Goal: Task Accomplishment & Management: Complete application form

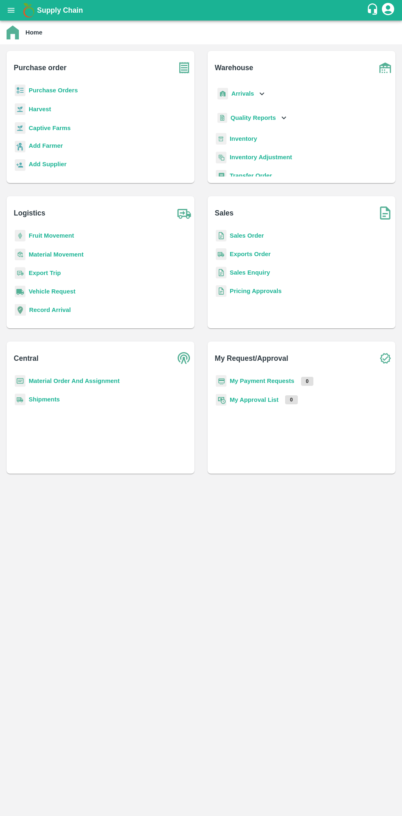
click at [63, 91] on b "Purchase Orders" at bounding box center [53, 90] width 49 height 7
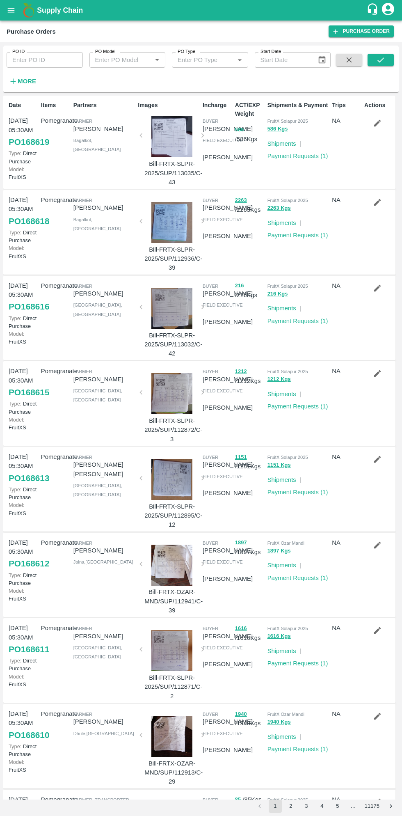
click at [30, 81] on strong "More" at bounding box center [27, 81] width 18 height 7
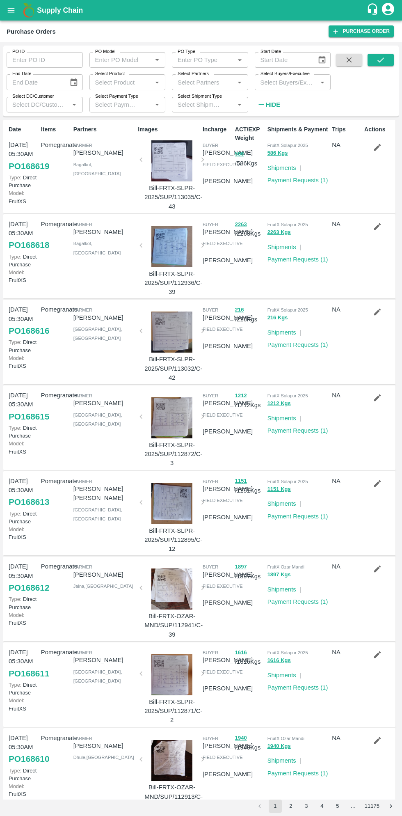
click at [298, 80] on input "Select Buyers/Executive" at bounding box center [286, 82] width 58 height 11
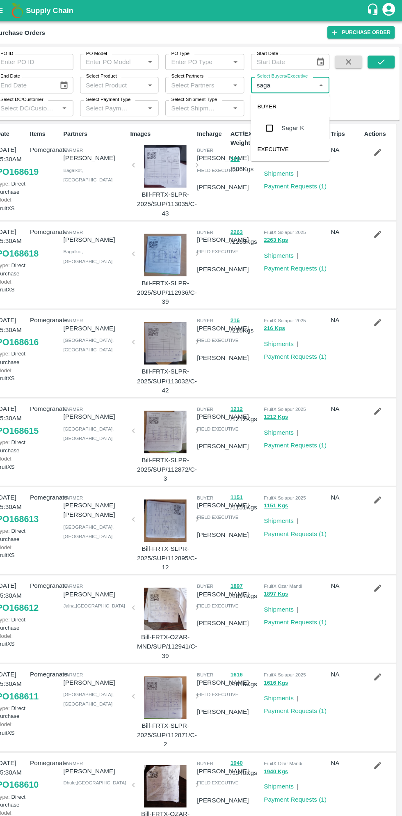
type input "sagar"
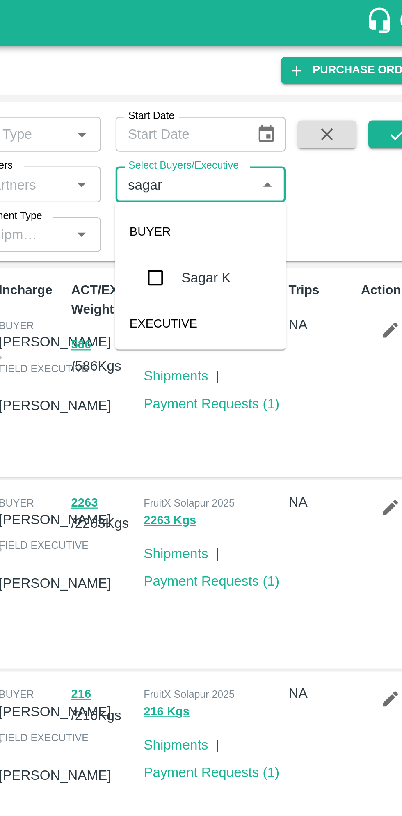
click at [270, 124] on input "checkbox" at bounding box center [272, 124] width 16 height 16
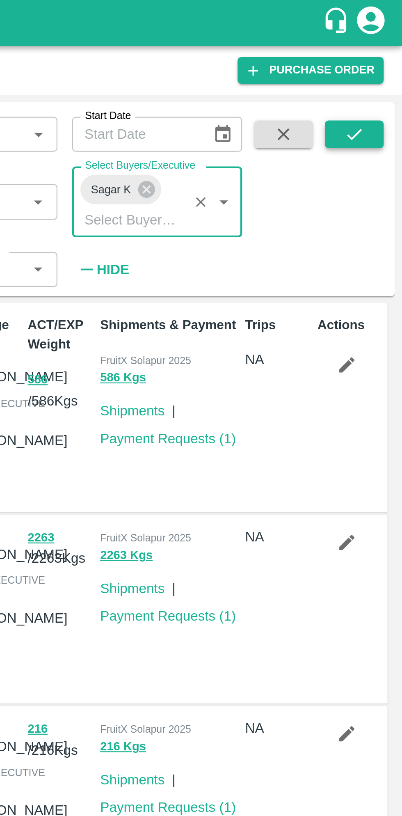
click at [382, 57] on icon "submit" at bounding box center [380, 59] width 9 height 9
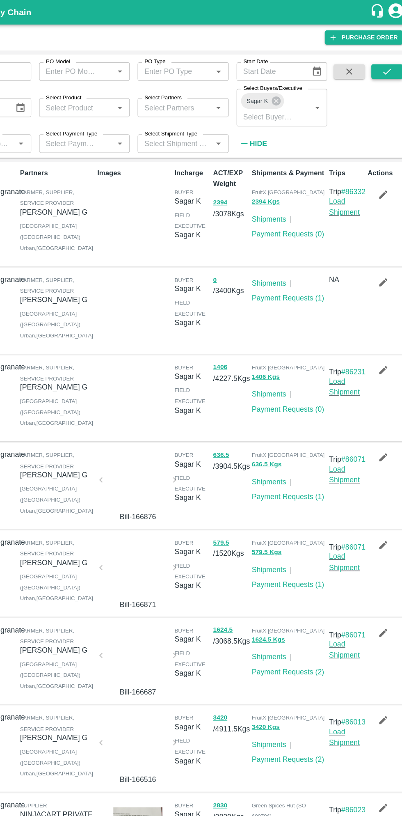
scroll to position [1, 0]
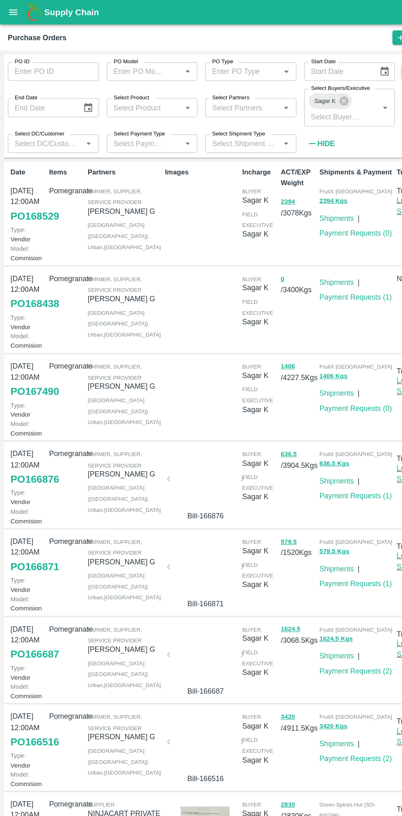
click at [26, 408] on link "PO 166876" at bounding box center [29, 401] width 41 height 15
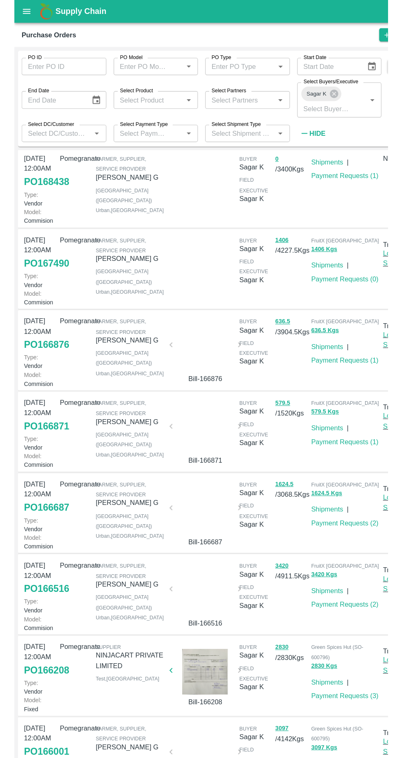
scroll to position [238, 0]
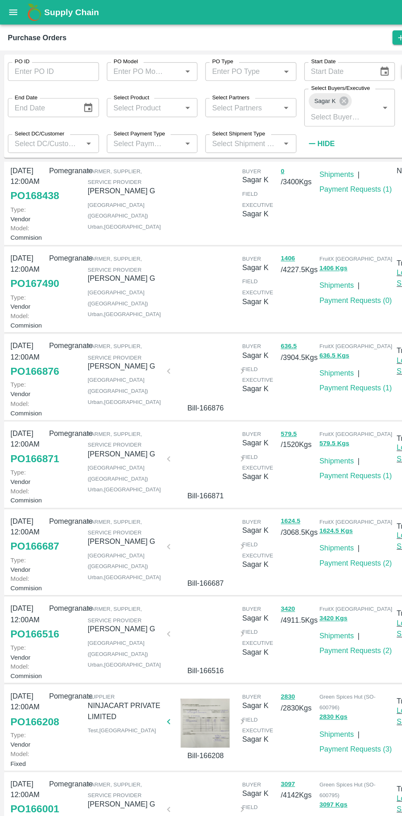
click at [27, 597] on link "PO 166208" at bounding box center [29, 604] width 41 height 15
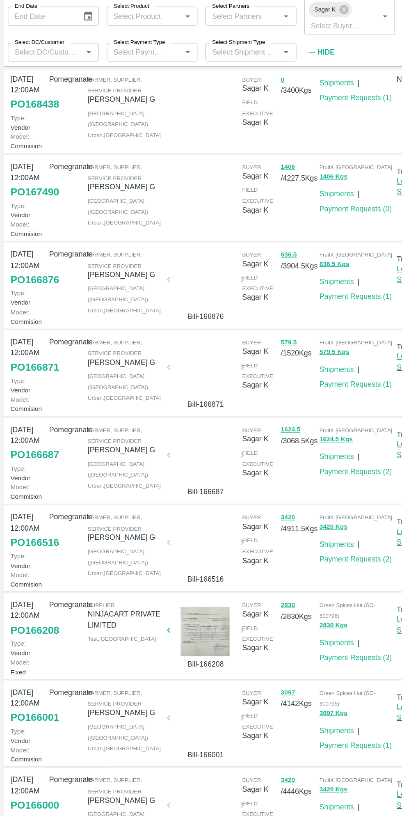
scroll to position [0, 0]
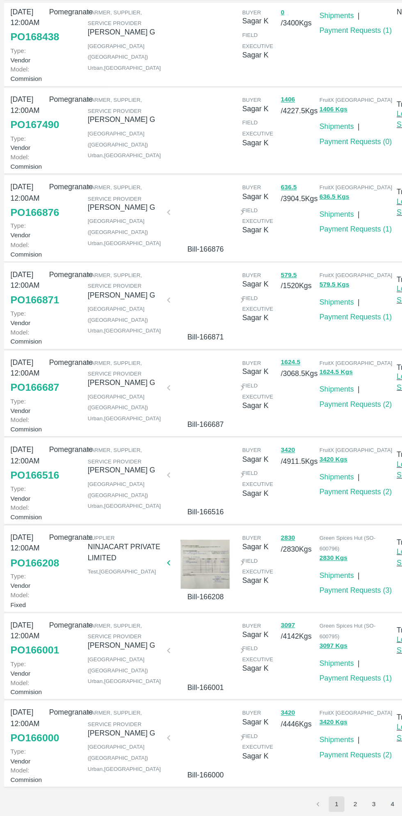
click at [24, 670] on link "PO 166001" at bounding box center [29, 677] width 41 height 15
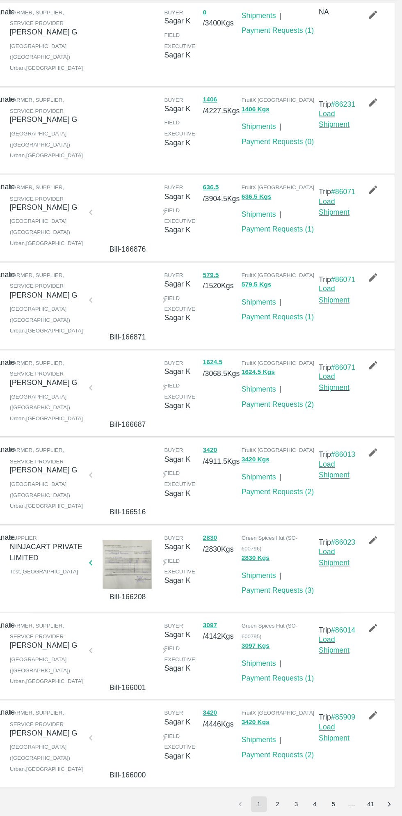
click at [374, 655] on icon "button" at bounding box center [377, 658] width 7 height 7
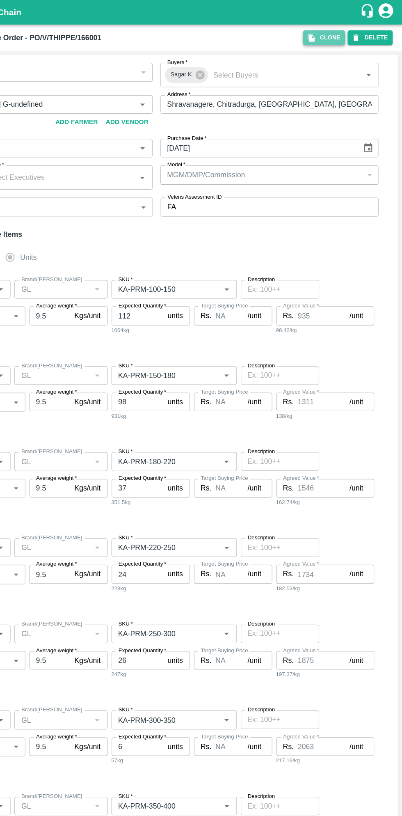
click at [340, 29] on button "Clone" at bounding box center [336, 31] width 35 height 12
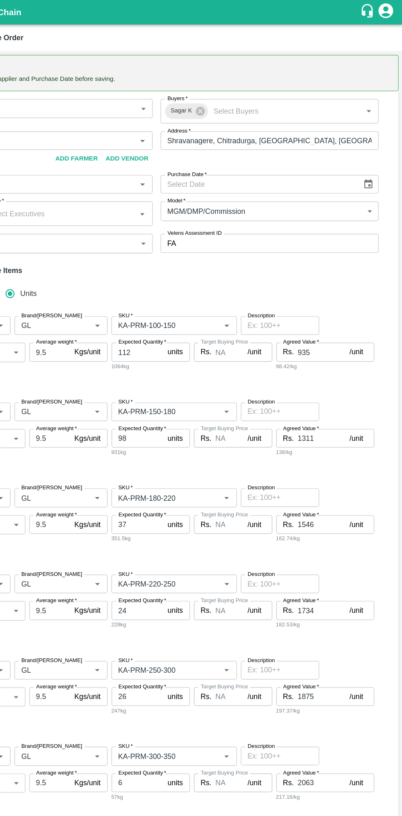
click at [372, 153] on icon "Choose date" at bounding box center [373, 154] width 7 height 8
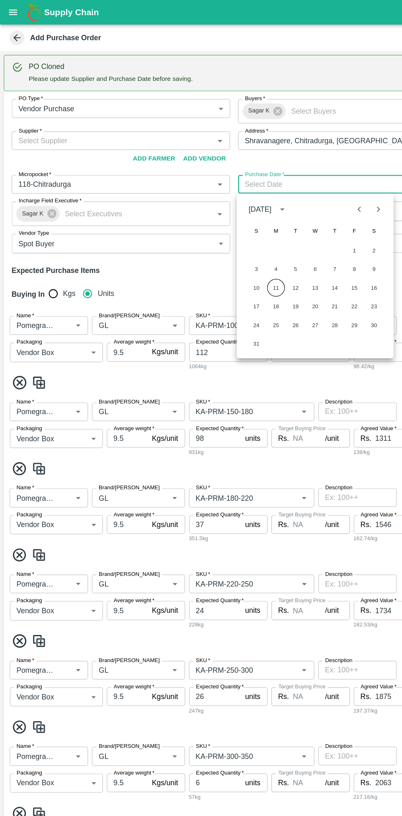
click at [232, 243] on button "11" at bounding box center [231, 240] width 15 height 15
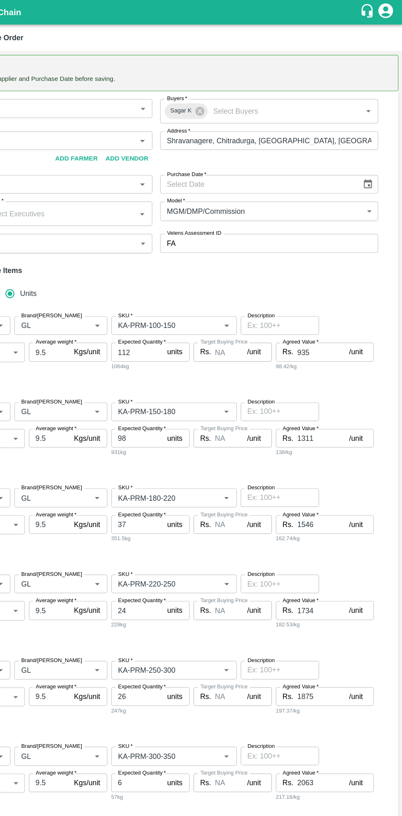
type input "11/08/2025"
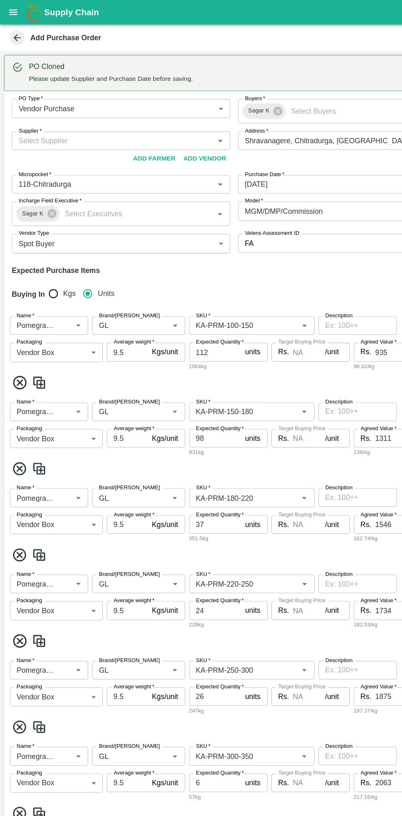
click at [112, 114] on input "Supplier   *" at bounding box center [94, 117] width 165 height 11
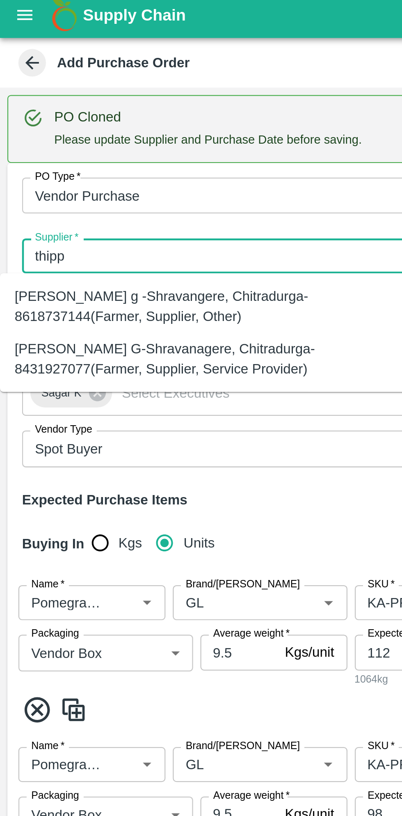
click at [116, 163] on div "Thippeswamy G-Shravanagere, Chitradurga-8431927077(Farmer, Supplier, Service Pr…" at bounding box center [91, 163] width 169 height 18
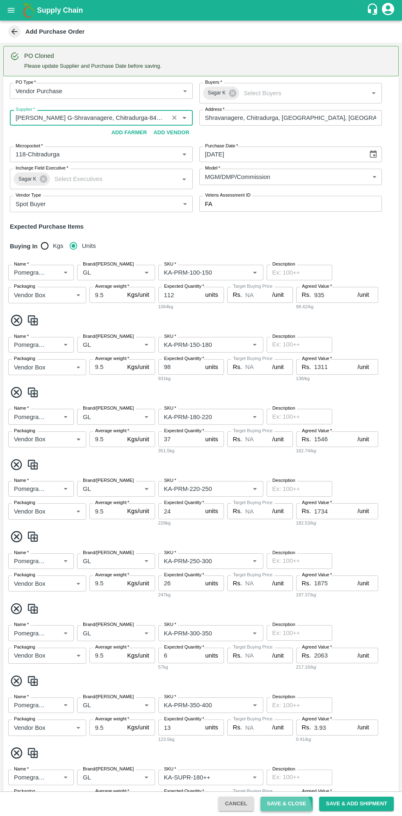
type input "Thippeswamy G-Shravanagere, Chitradurga-8431927077(Farmer, Supplier, Service Pr…"
click at [292, 803] on button "Save & Close" at bounding box center [287, 803] width 53 height 14
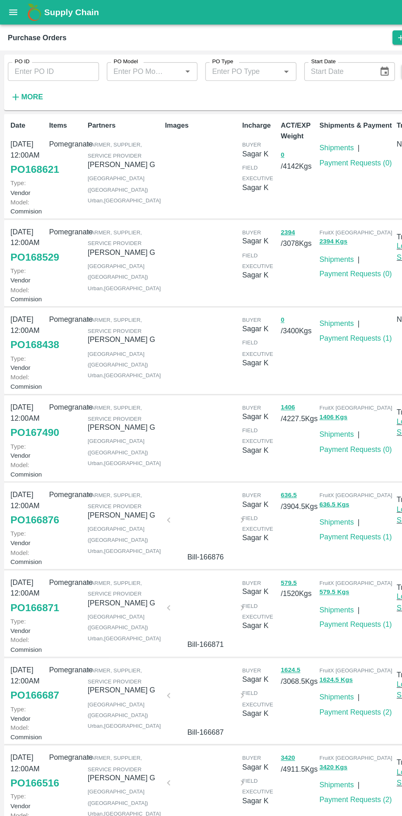
click at [14, 7] on icon "open drawer" at bounding box center [11, 10] width 9 height 9
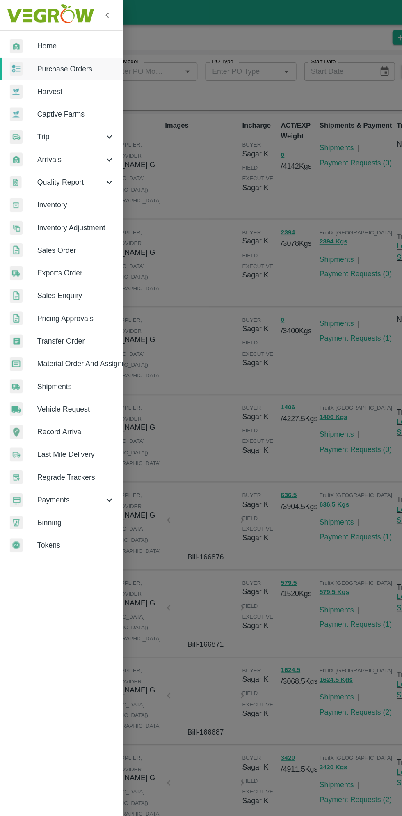
click at [78, 86] on link "Captive Farms" at bounding box center [51, 95] width 103 height 19
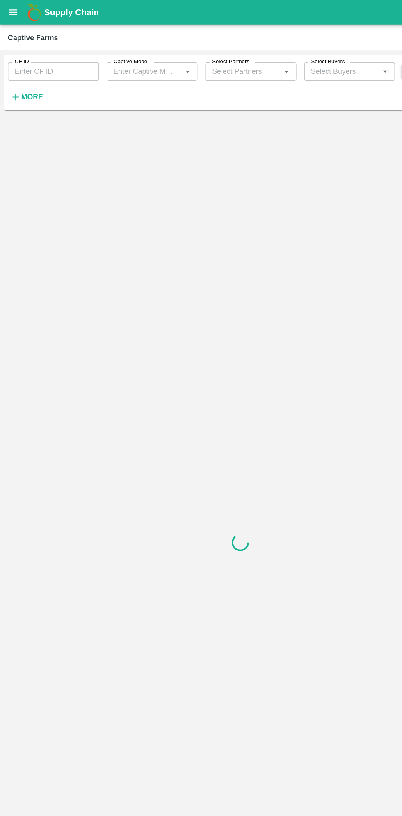
click at [15, 19] on div "Supply Chain" at bounding box center [201, 10] width 402 height 21
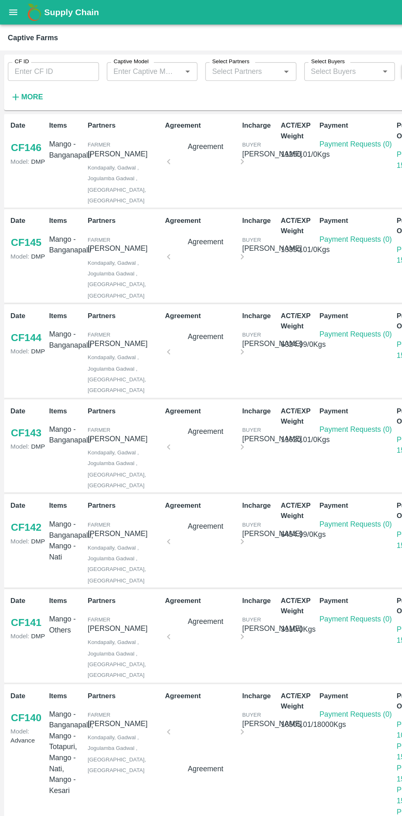
click at [20, 6] on div "Supply Chain" at bounding box center [201, 10] width 402 height 21
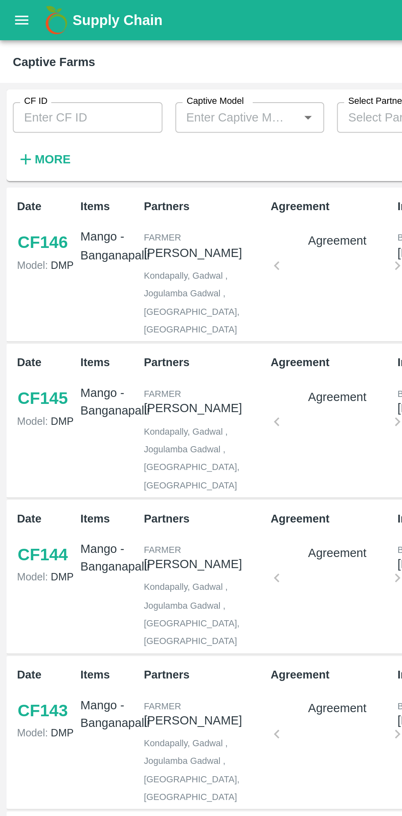
click at [19, 14] on button "open drawer" at bounding box center [11, 10] width 19 height 19
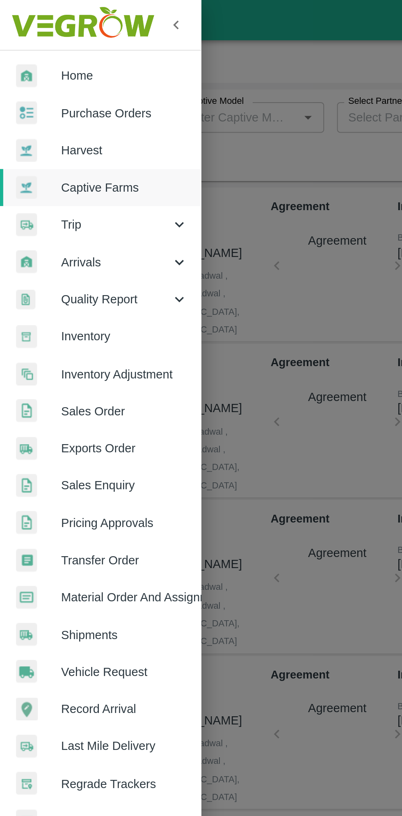
click at [66, 56] on span "Purchase Orders" at bounding box center [63, 57] width 65 height 9
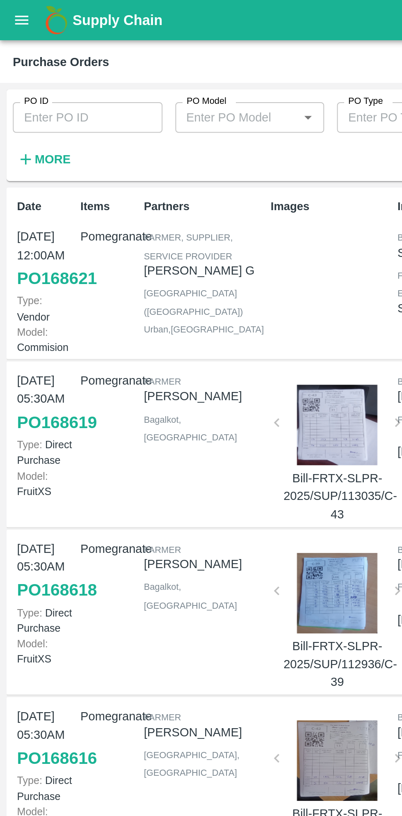
click at [27, 149] on link "PO 168621" at bounding box center [29, 142] width 41 height 15
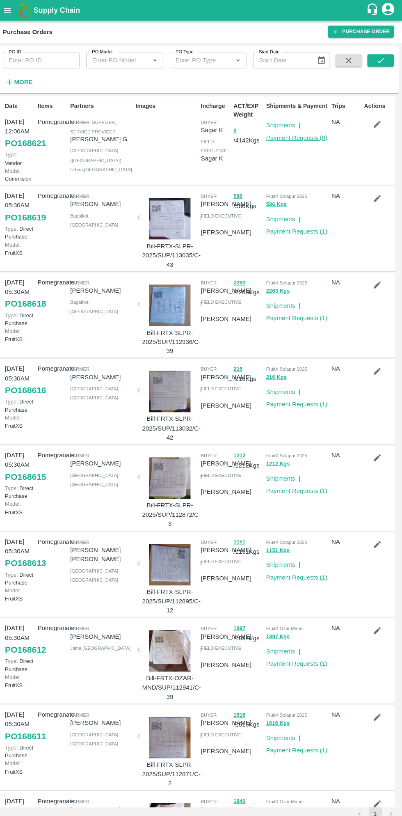
click at [294, 136] on link "Payment Requests ( 0 )" at bounding box center [298, 136] width 61 height 7
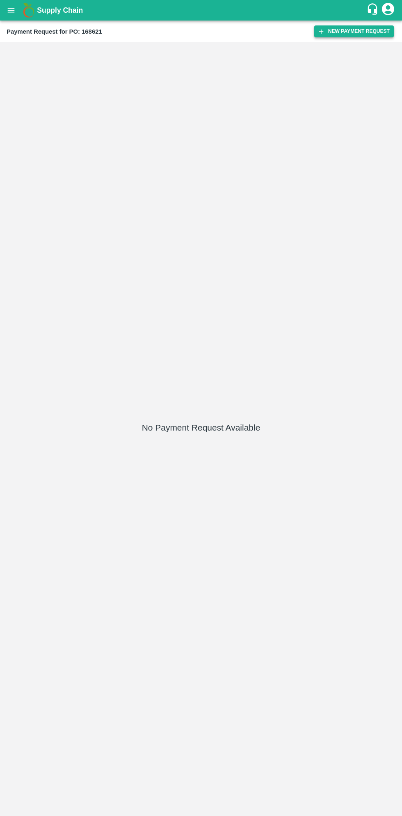
click at [366, 31] on button "New Payment Request" at bounding box center [354, 31] width 80 height 12
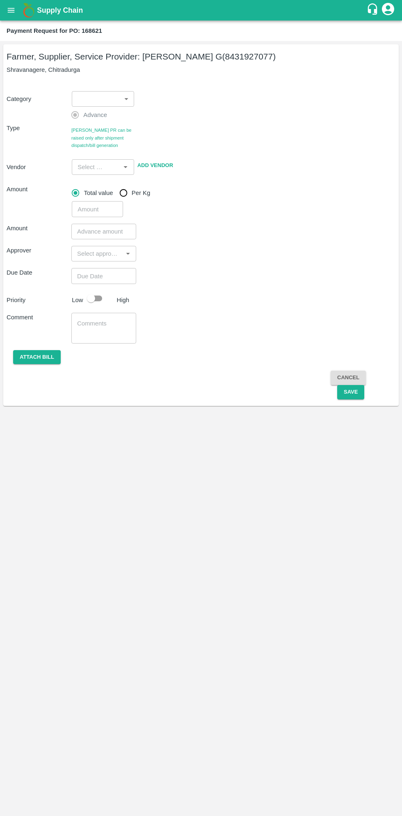
click at [110, 103] on body "Supply Chain Payment Request for PO: 168621 Farmer, Supplier, Service Provider:…" at bounding box center [201, 408] width 402 height 816
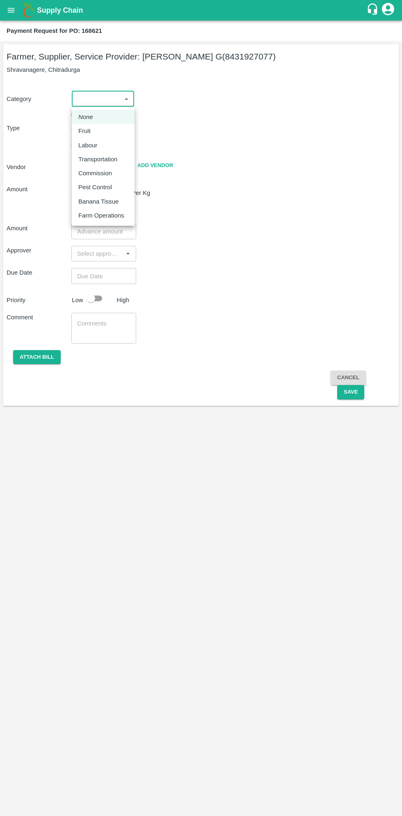
click at [90, 130] on div "Fruit" at bounding box center [86, 130] width 16 height 9
type input "1"
type input "[PERSON_NAME] G - 8431927077(Farmer, Supplier, Service Provider)"
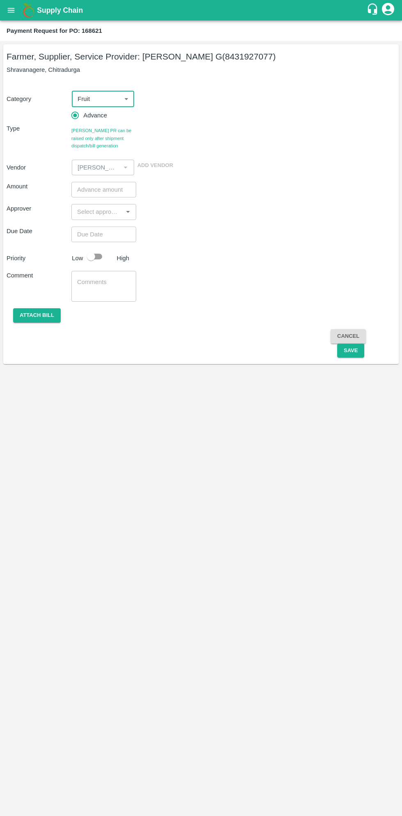
click at [107, 188] on input "number" at bounding box center [103, 190] width 65 height 16
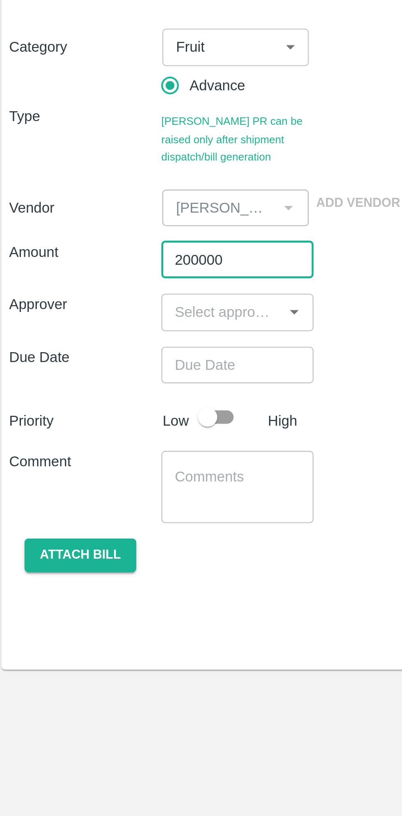
type input "200000"
click at [96, 214] on input "input" at bounding box center [97, 211] width 46 height 11
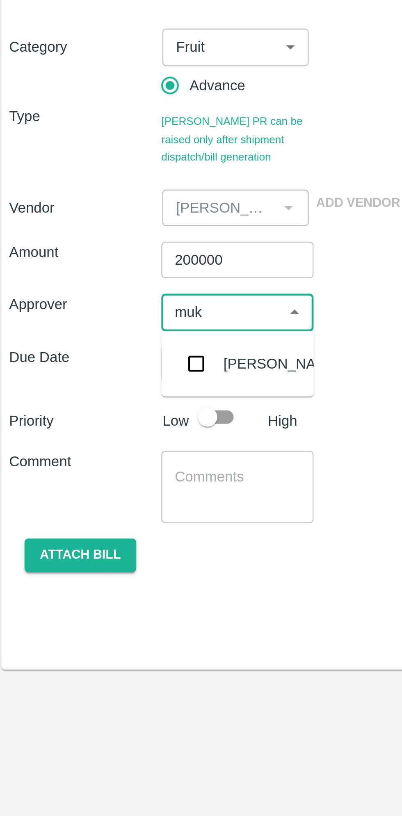
type input "muku"
click at [85, 238] on input "checkbox" at bounding box center [86, 234] width 16 height 16
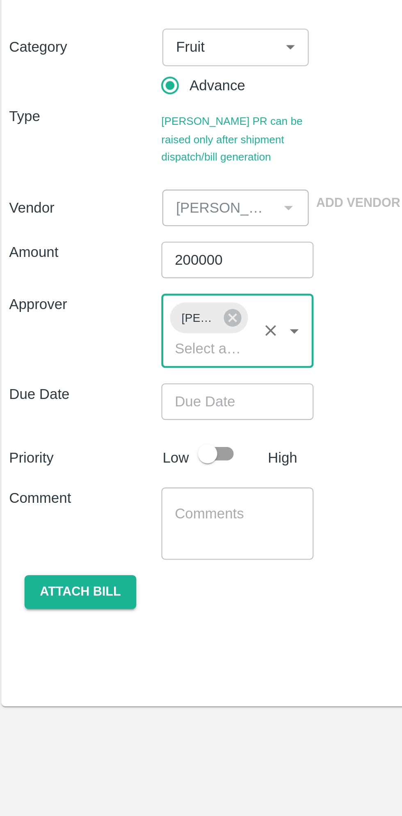
click at [114, 248] on input "Choose date" at bounding box center [100, 250] width 59 height 16
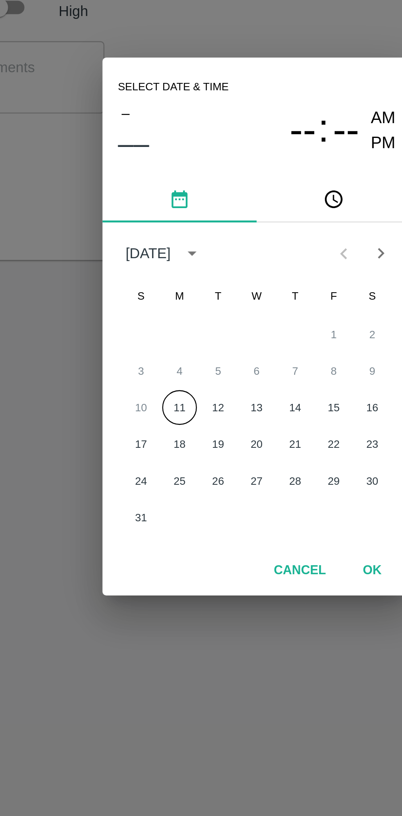
click at [167, 439] on button "11" at bounding box center [168, 442] width 15 height 15
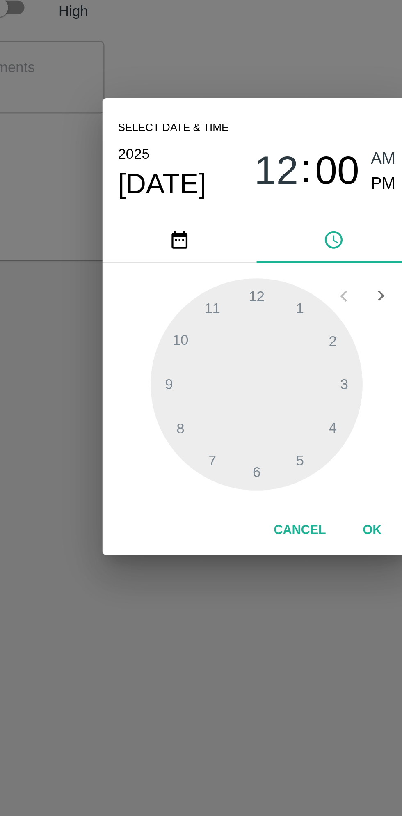
click at [251, 350] on span "PM" at bounding box center [255, 347] width 11 height 11
click at [219, 403] on div at bounding box center [201, 432] width 90 height 90
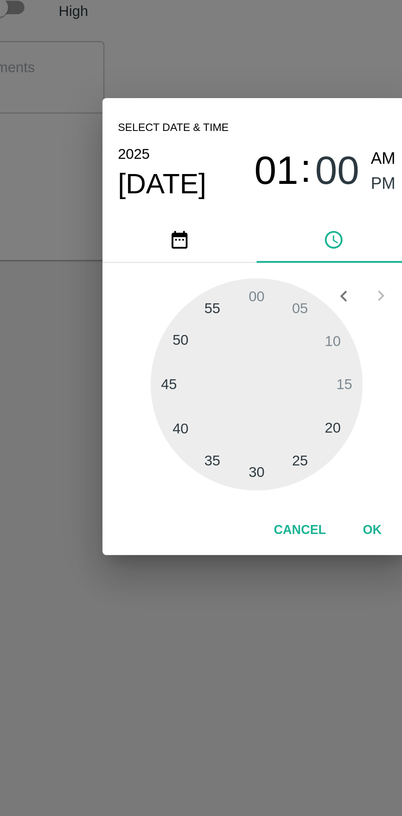
click at [168, 451] on div at bounding box center [201, 432] width 90 height 90
type input "[DATE] 01:40 PM"
click at [250, 494] on button "OK" at bounding box center [250, 494] width 26 height 14
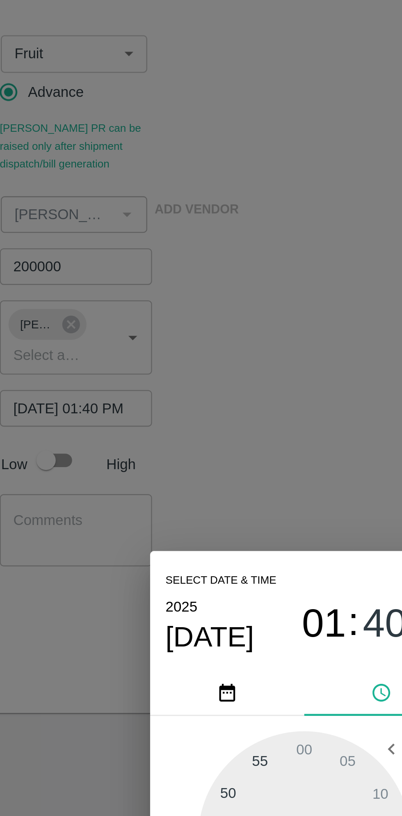
scroll to position [0, 6]
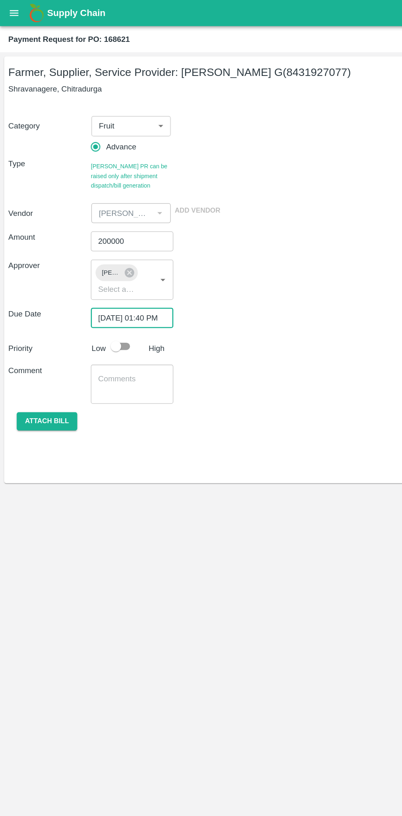
click at [105, 270] on input "checkbox" at bounding box center [91, 272] width 47 height 16
checkbox input "true"
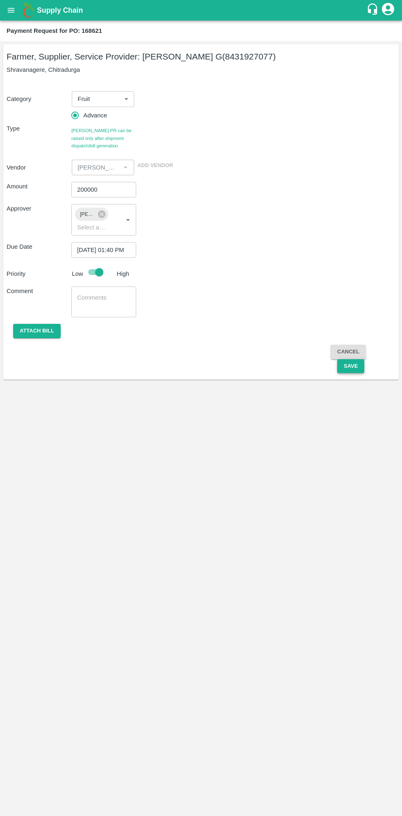
click at [350, 366] on button "Save" at bounding box center [350, 366] width 27 height 14
